Goal: Check status: Check status

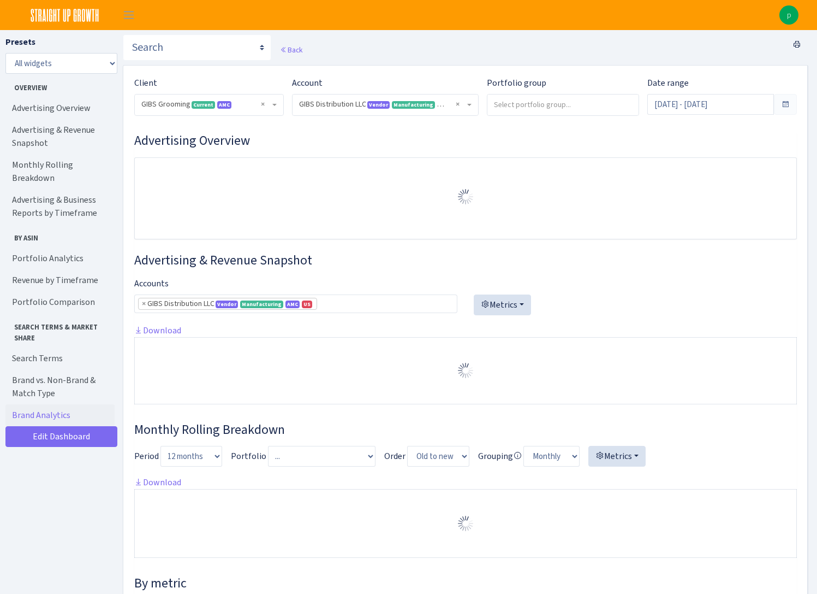
select select "219539911774608"
click at [400, 144] on h3 "Advertising Overview" at bounding box center [465, 141] width 663 height 16
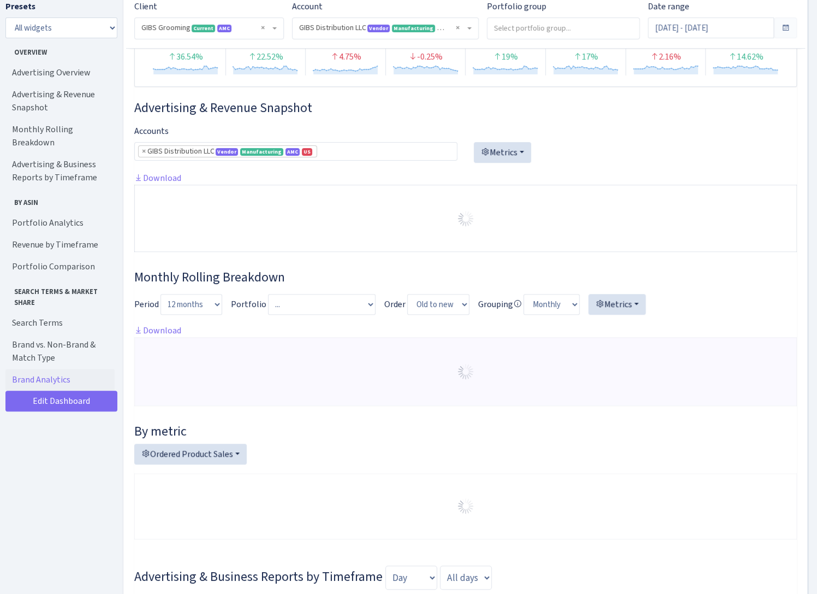
scroll to position [55, 0]
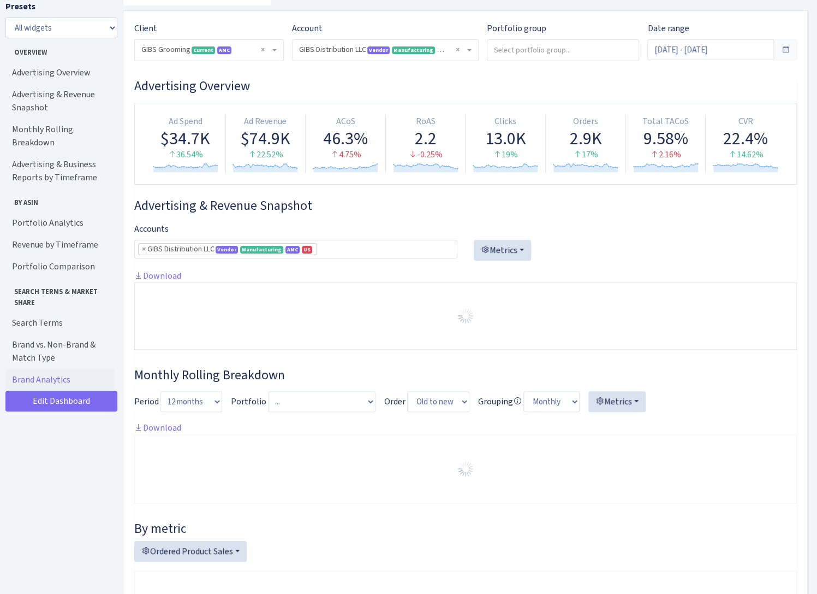
click at [783, 50] on span at bounding box center [785, 49] width 9 height 9
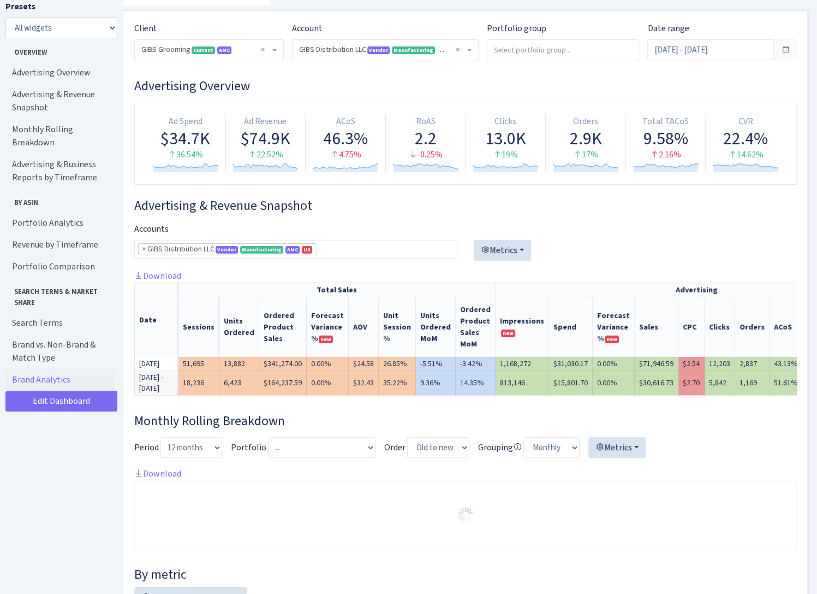
click at [784, 49] on span at bounding box center [785, 49] width 9 height 9
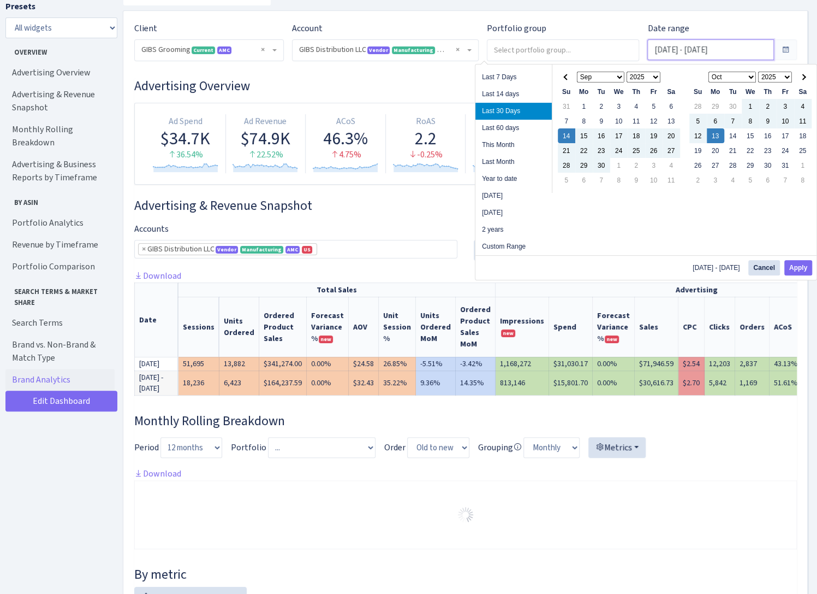
click at [732, 54] on input "Sep 14, 2025 - Oct 13, 2025" at bounding box center [711, 49] width 127 height 21
click at [501, 146] on li "This Month" at bounding box center [514, 145] width 76 height 17
type input "[DATE] - [DATE]"
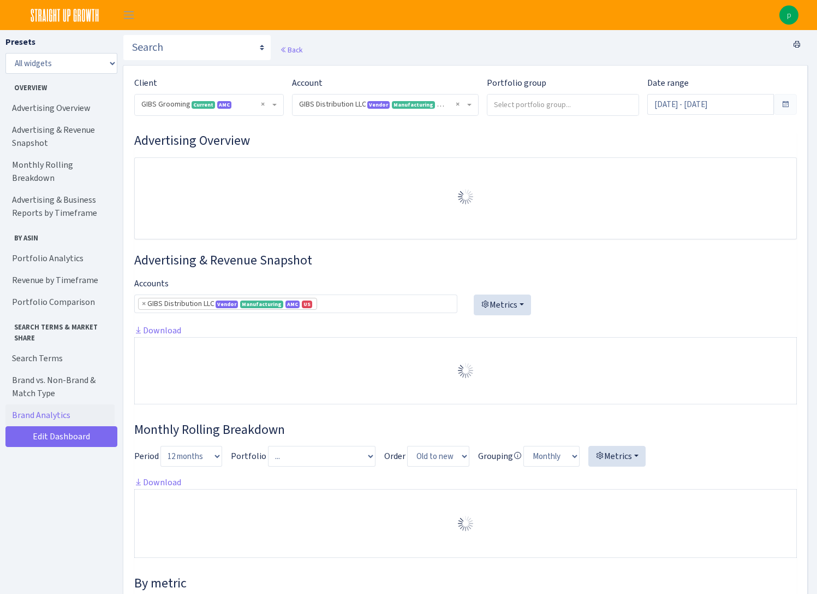
select select "219539911774608"
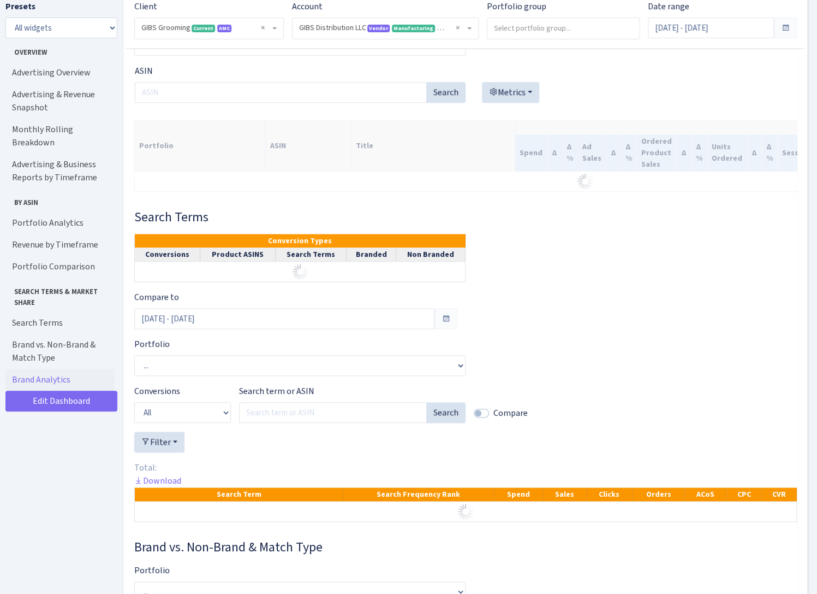
scroll to position [2894, 0]
